Goal: Navigation & Orientation: Find specific page/section

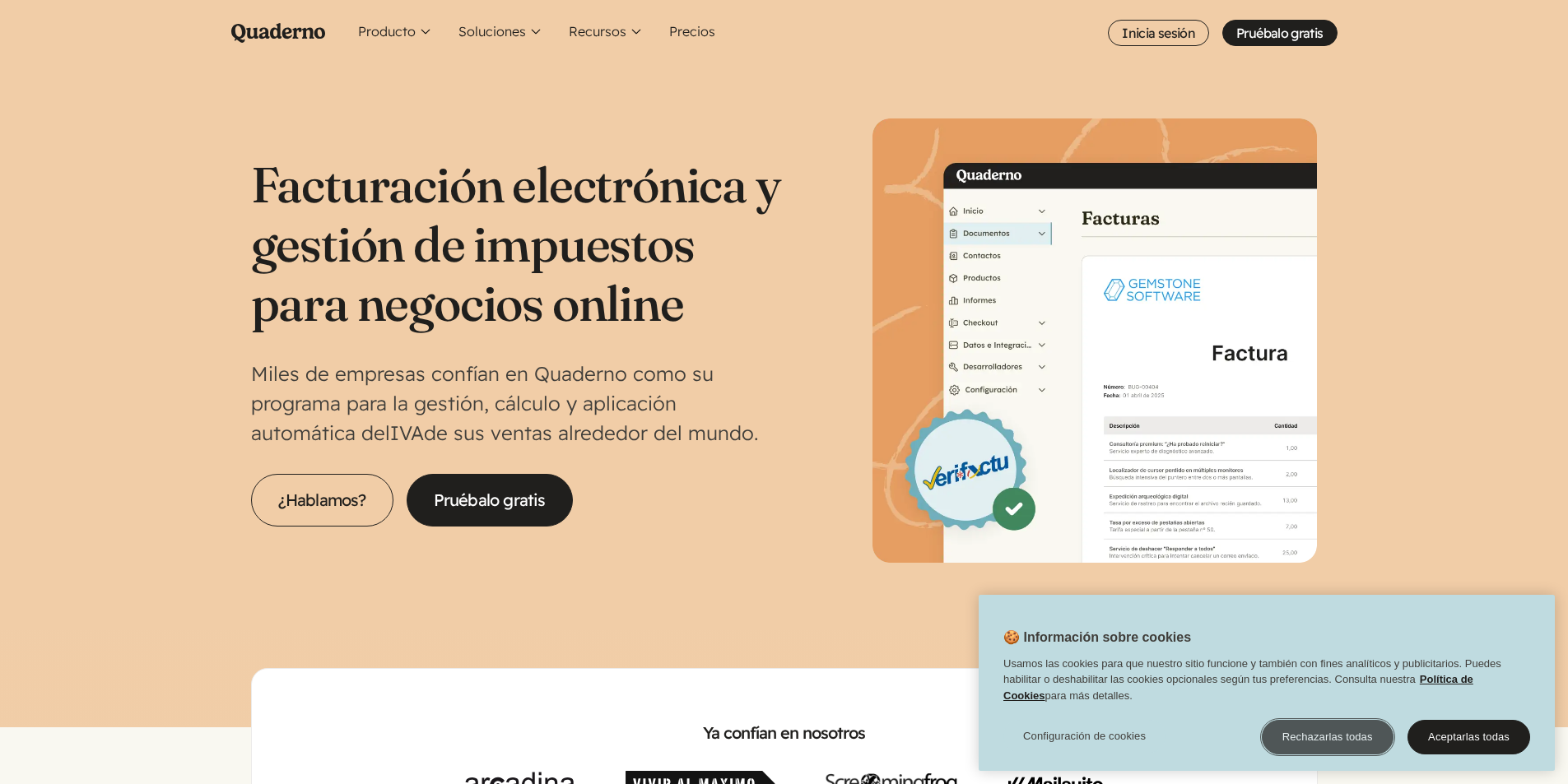
click at [1326, 734] on button "Rechazarlas todas" at bounding box center [1328, 737] width 131 height 35
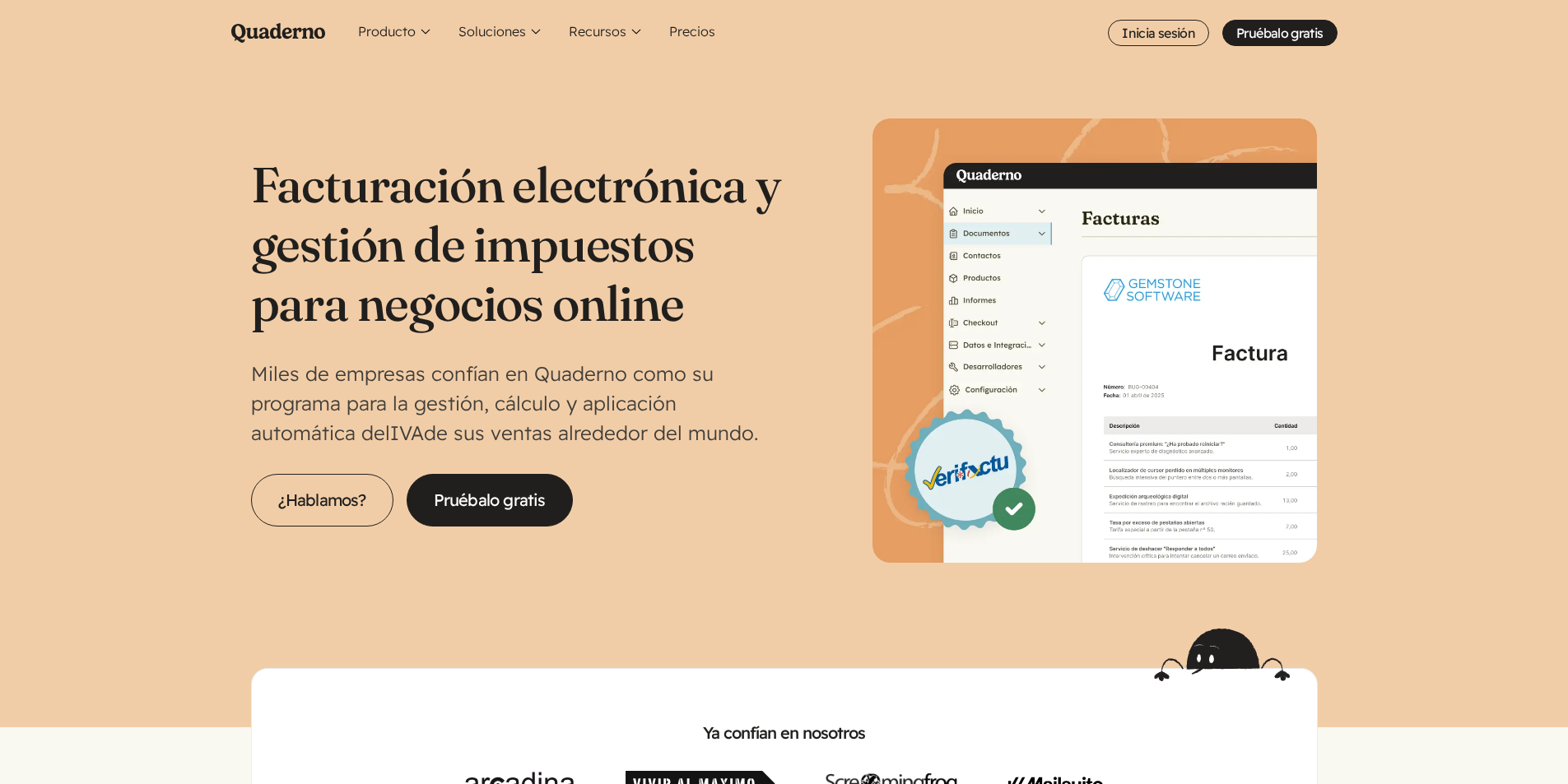
click at [258, 24] on icon "Quaderno Homepage" at bounding box center [278, 33] width 93 height 20
click at [385, 31] on button "Producto" at bounding box center [394, 33] width 87 height 66
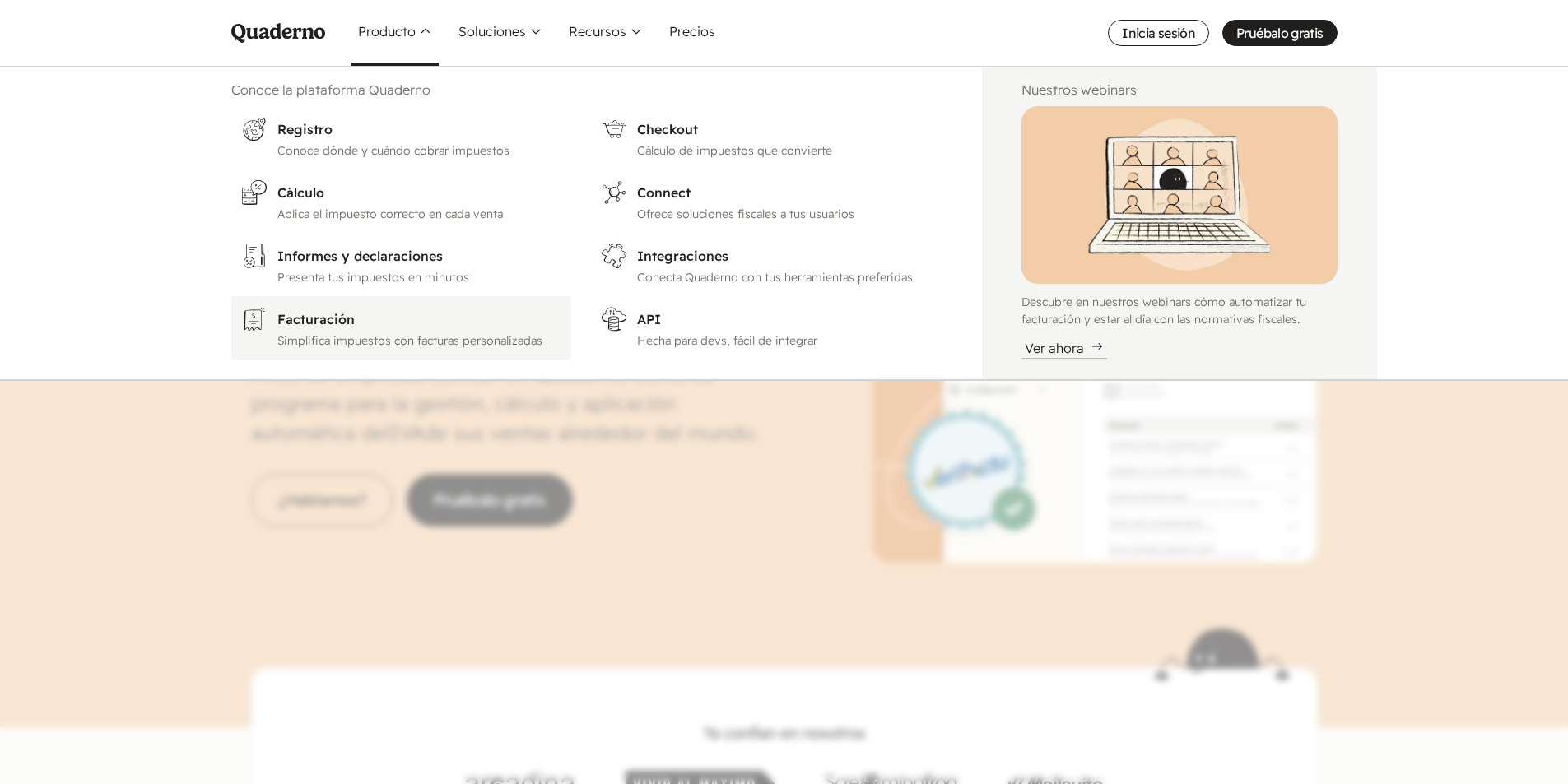
click at [318, 322] on h3 "Facturación" at bounding box center [419, 319] width 285 height 20
